Goal: Information Seeking & Learning: Learn about a topic

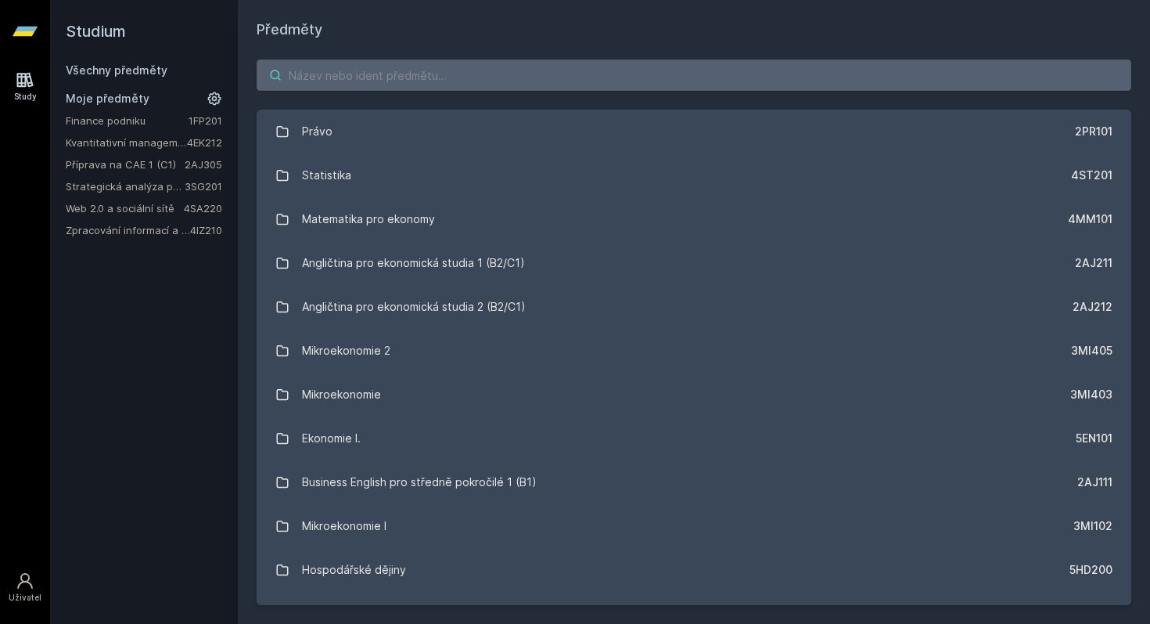
click at [496, 75] on input "search" at bounding box center [694, 74] width 875 height 31
paste input "4IT115 - Softwarové inženýrství"
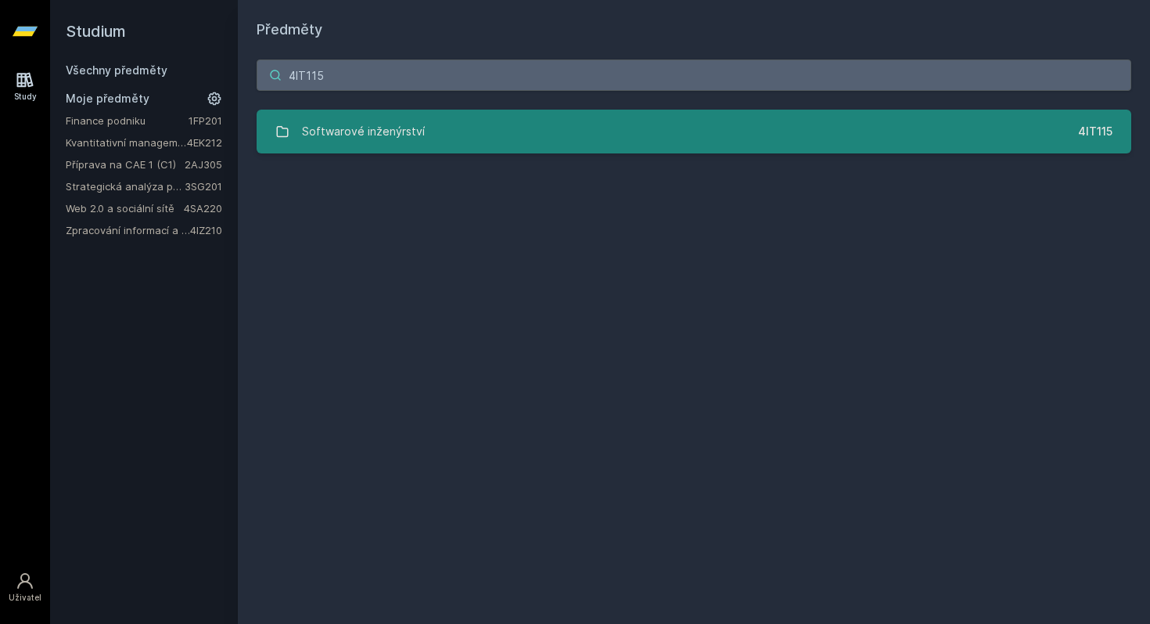
type input "4IT115"
click at [391, 125] on div "Softwarové inženýrství" at bounding box center [363, 131] width 123 height 31
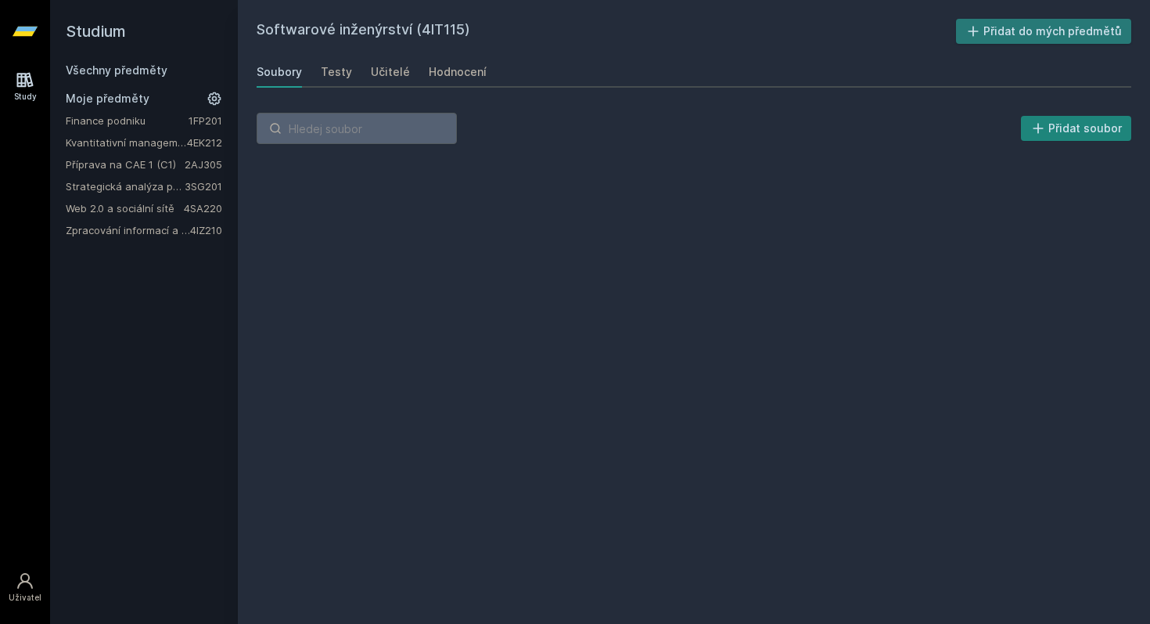
click at [1012, 33] on button "Přidat do mých předmětů" at bounding box center [1044, 31] width 176 height 25
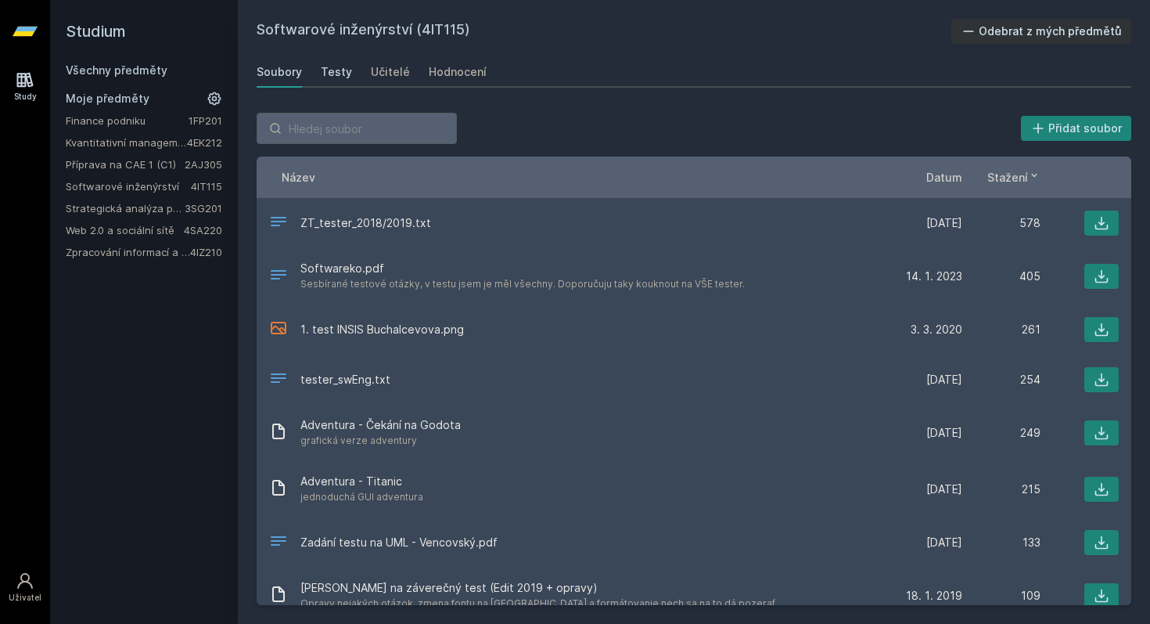
click at [324, 71] on div "Testy" at bounding box center [336, 72] width 31 height 16
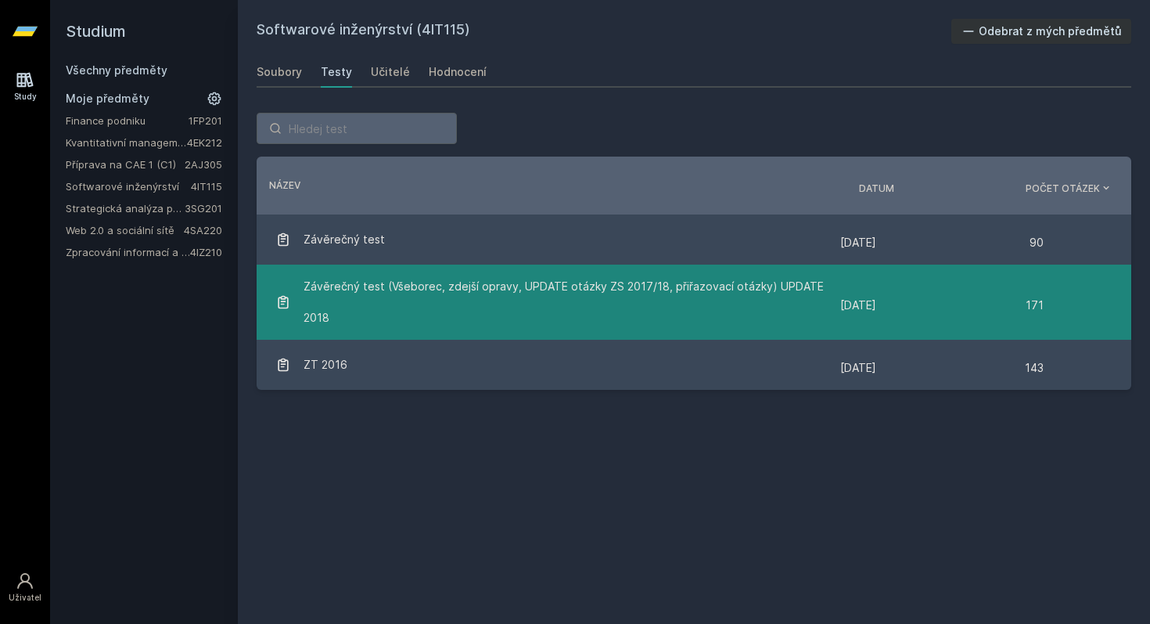
click at [392, 311] on span "Závěrečný test (Všeborec, zdejší opravy, UPDATE otázky ZS 2017/18, přiřazovací …" at bounding box center [569, 302] width 530 height 63
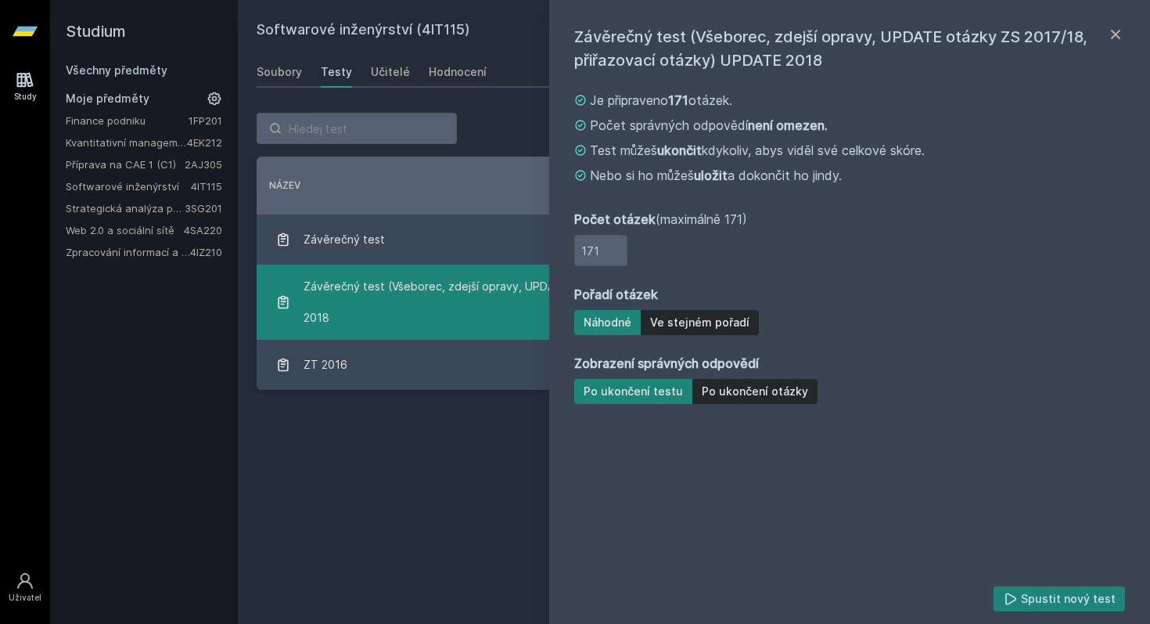
click at [392, 311] on span "Závěrečný test (Všeborec, zdejší opravy, UPDATE otázky ZS 2017/18, přiřazovací …" at bounding box center [569, 302] width 530 height 63
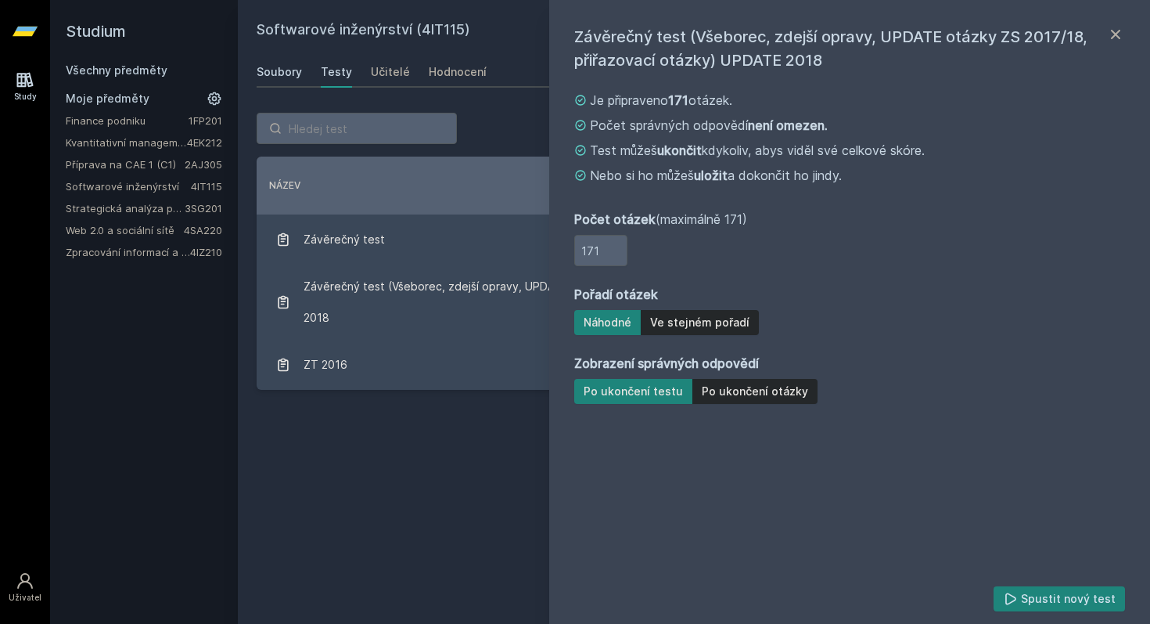
click at [282, 70] on div "Soubory" at bounding box center [279, 72] width 45 height 16
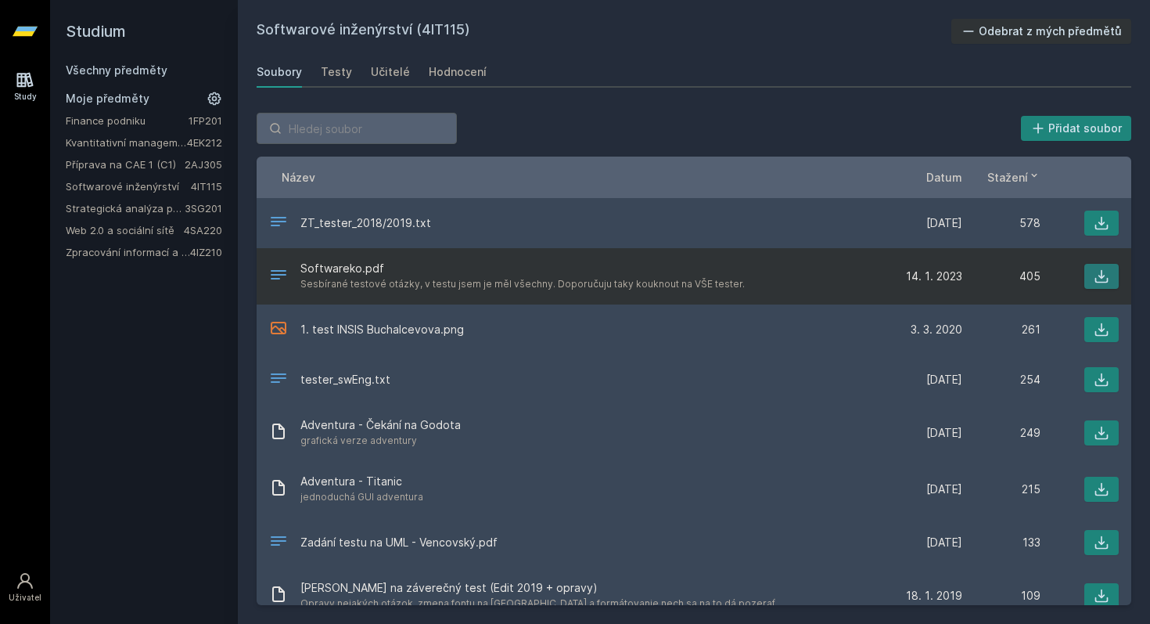
click at [1101, 279] on icon at bounding box center [1102, 276] width 16 height 16
